Goal: Information Seeking & Learning: Learn about a topic

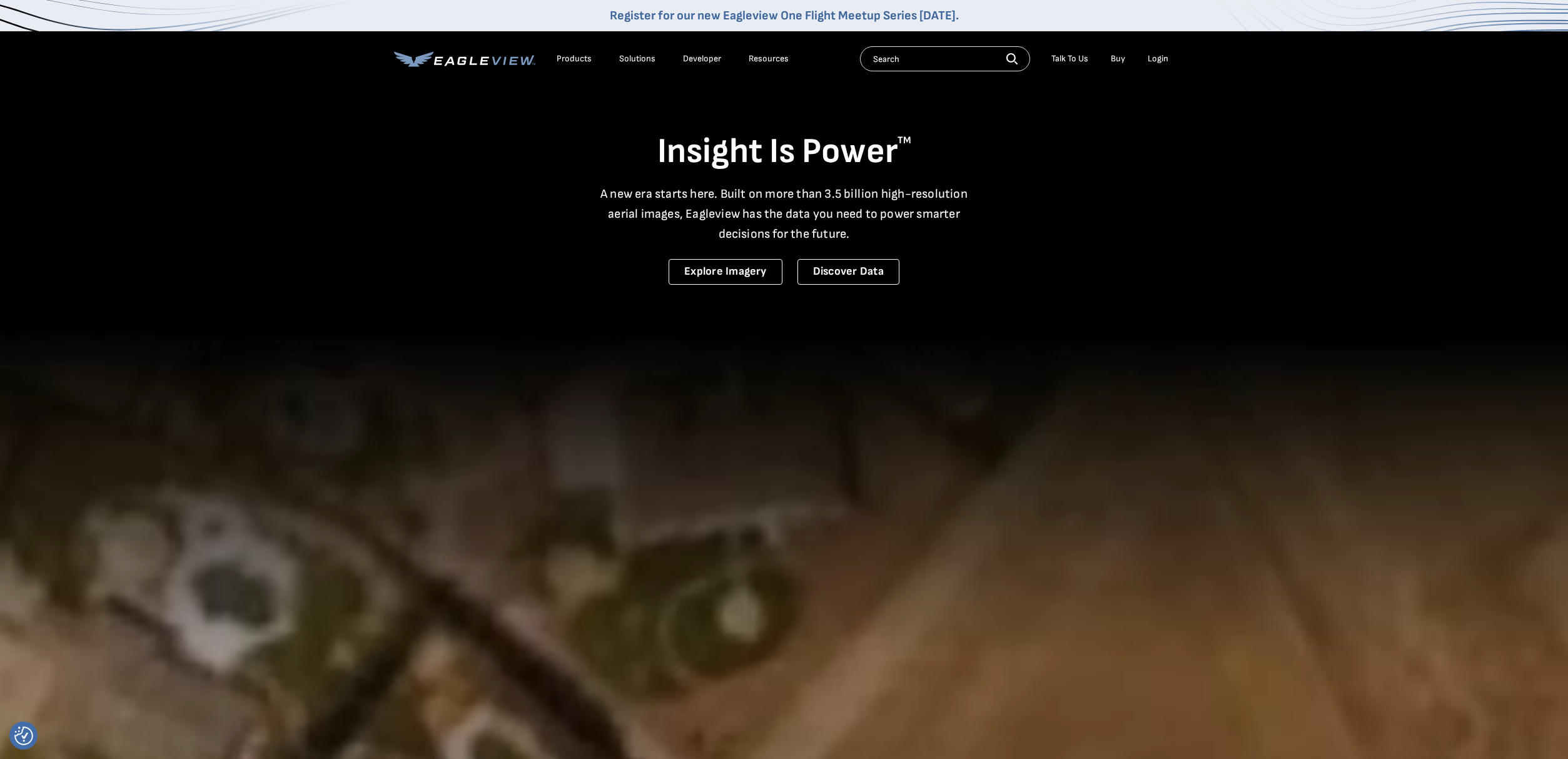
click at [469, 65] on icon at bounding box center [464, 59] width 141 height 16
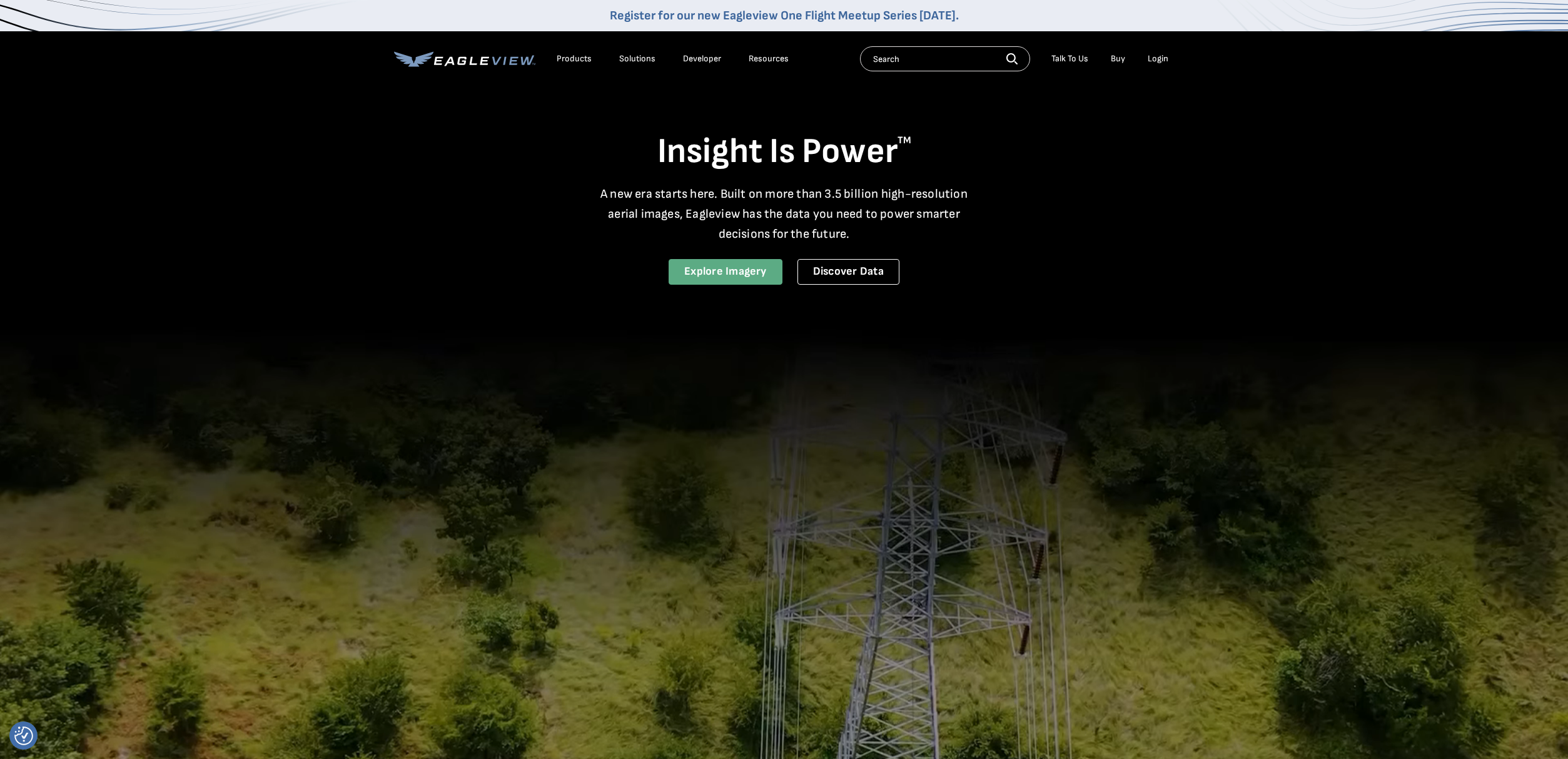
click at [740, 268] on link "Explore Imagery" at bounding box center [725, 271] width 114 height 26
